Goal: Information Seeking & Learning: Learn about a topic

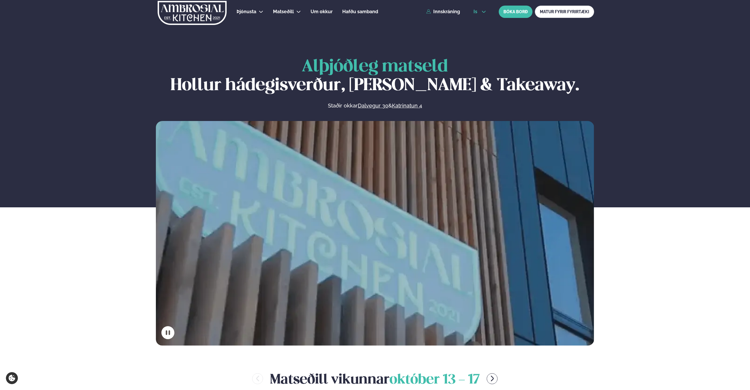
click at [430, 13] on icon at bounding box center [484, 11] width 5 height 5
click at [430, 23] on link "en" at bounding box center [480, 22] width 22 height 12
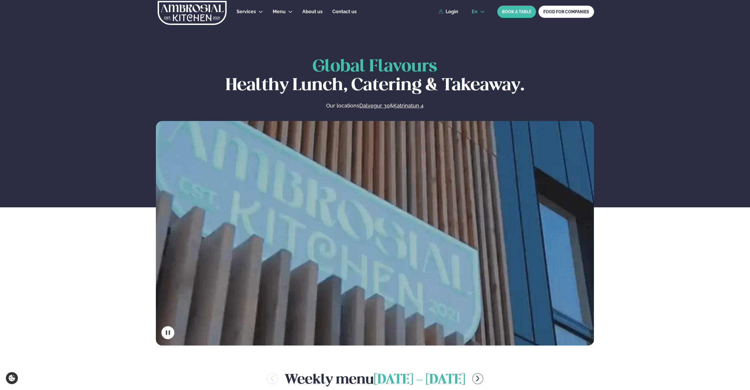
click at [430, 11] on button "en" at bounding box center [478, 11] width 22 height 5
click at [430, 33] on link "is" at bounding box center [478, 34] width 22 height 12
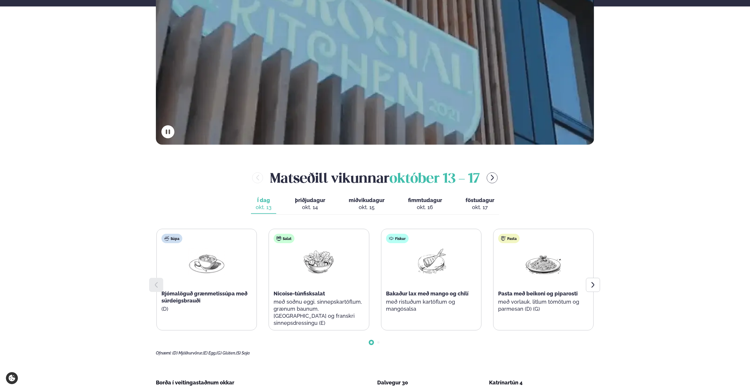
scroll to position [239, 0]
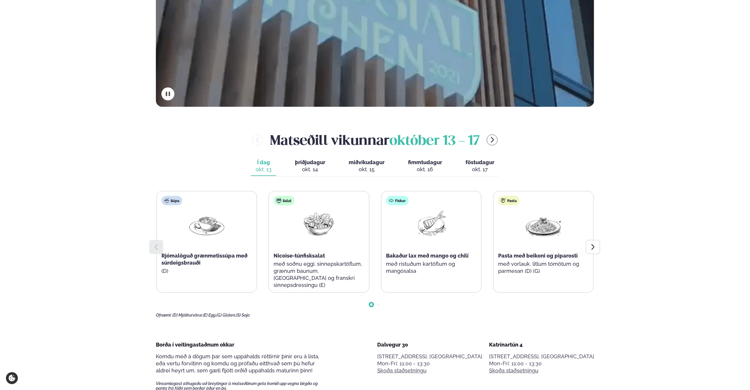
click at [309, 167] on div "okt. 14" at bounding box center [310, 169] width 30 height 7
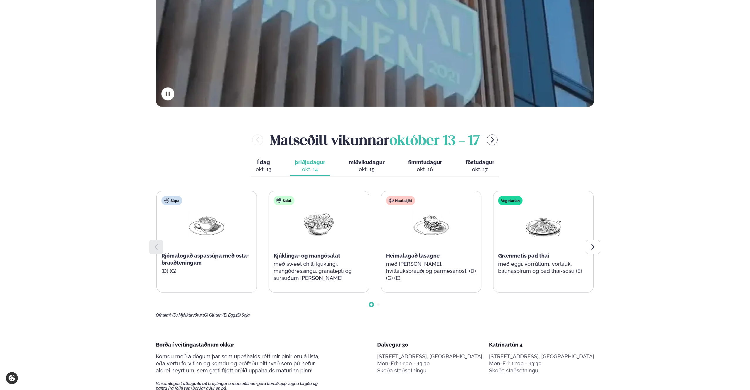
scroll to position [0, 0]
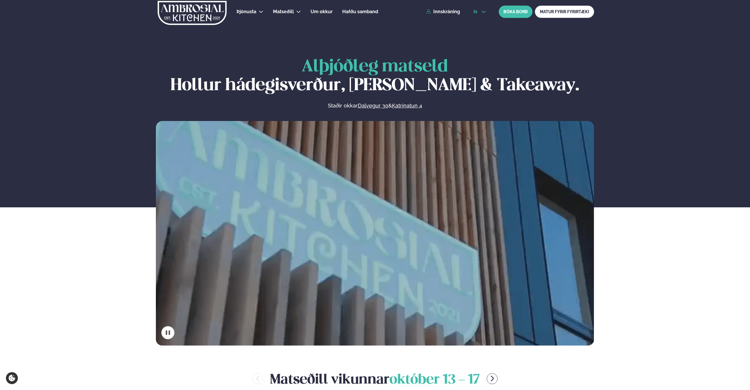
click at [430, 13] on button "is" at bounding box center [480, 11] width 22 height 5
click at [430, 20] on link "en" at bounding box center [480, 22] width 22 height 12
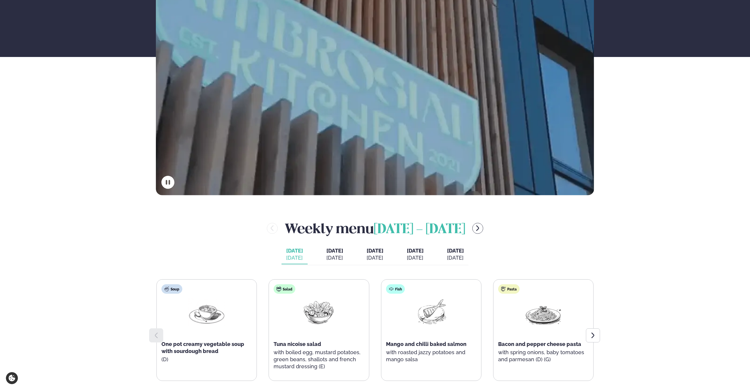
scroll to position [248, 0]
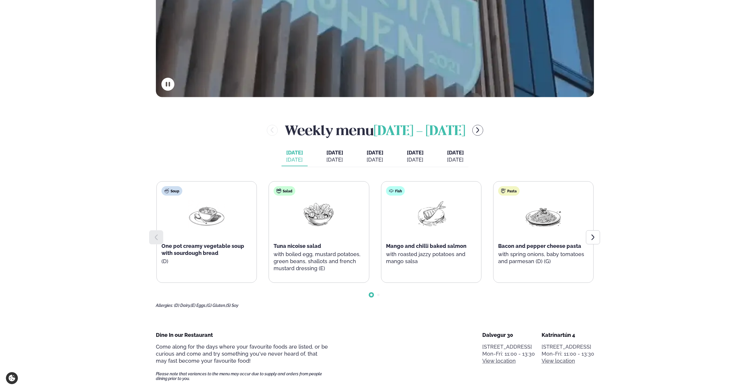
click at [327, 162] on div "[DATE]" at bounding box center [335, 159] width 17 height 7
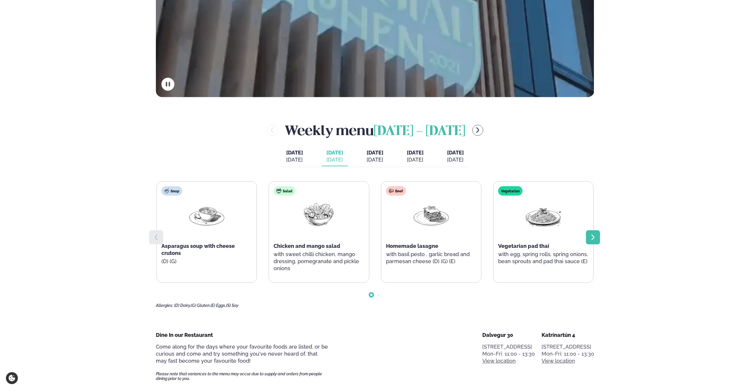
click at [430, 227] on icon at bounding box center [593, 237] width 7 height 7
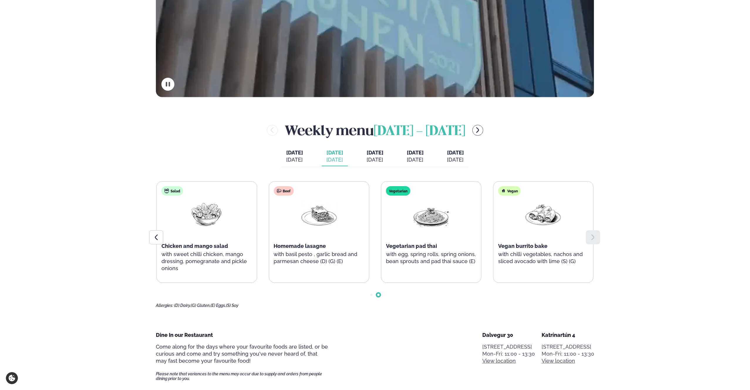
scroll to position [0, 0]
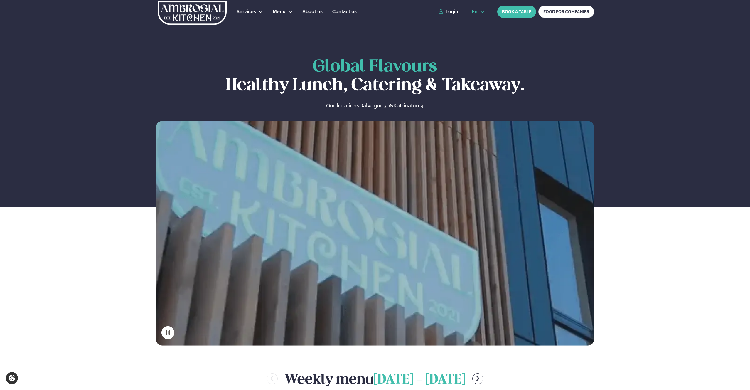
click at [430, 11] on button "en" at bounding box center [478, 11] width 22 height 5
click at [430, 35] on link "is" at bounding box center [478, 34] width 22 height 12
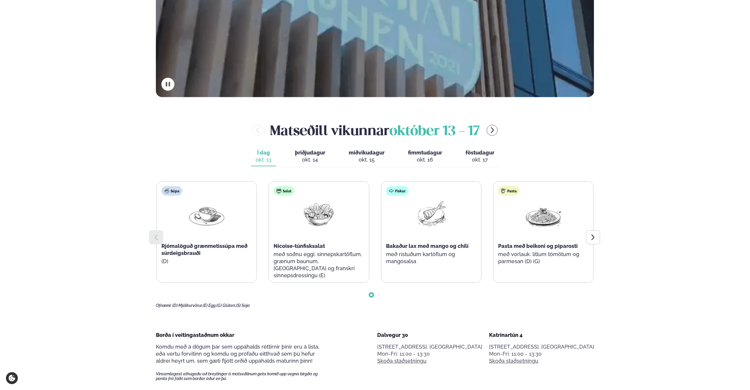
scroll to position [263, 0]
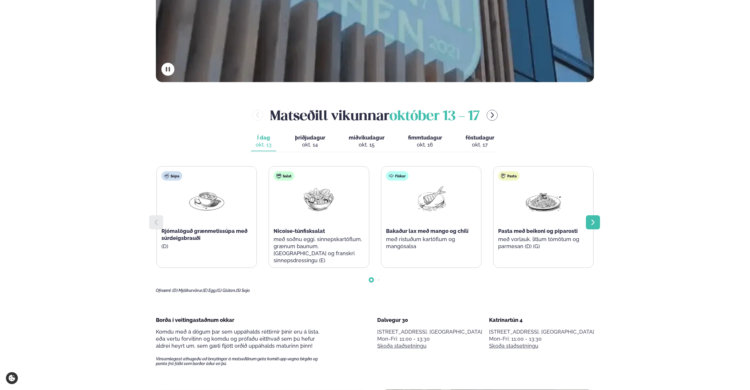
click at [430, 225] on div at bounding box center [593, 222] width 14 height 14
